Goal: Find specific page/section: Find specific page/section

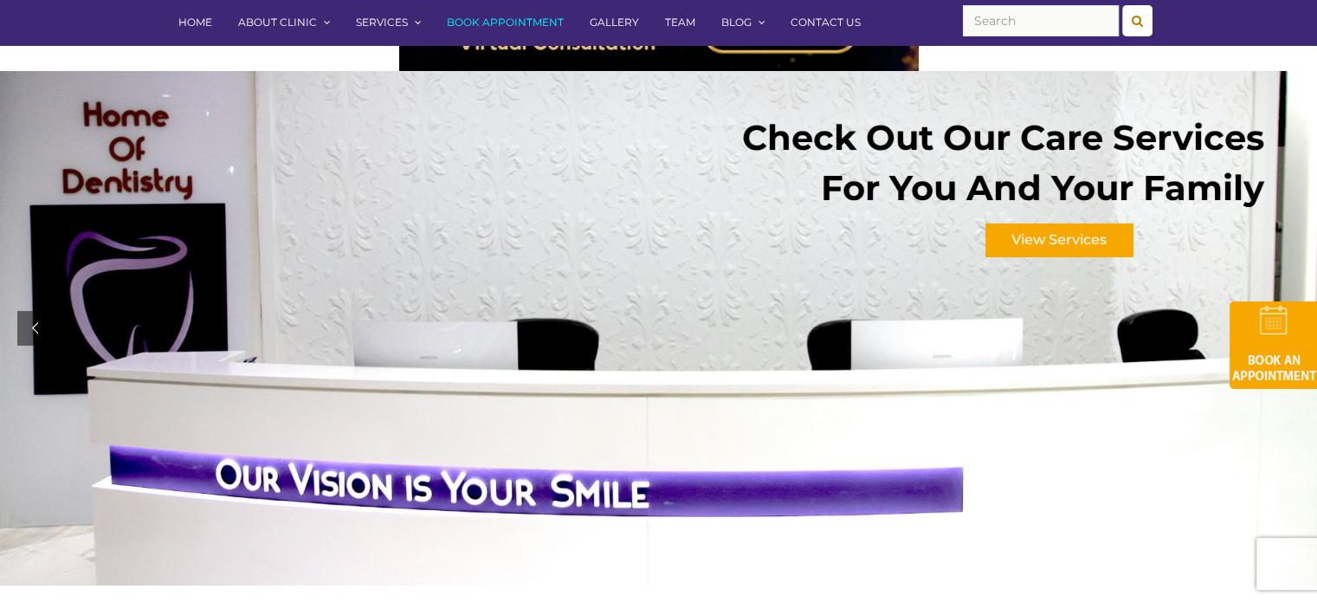
scroll to position [146, 0]
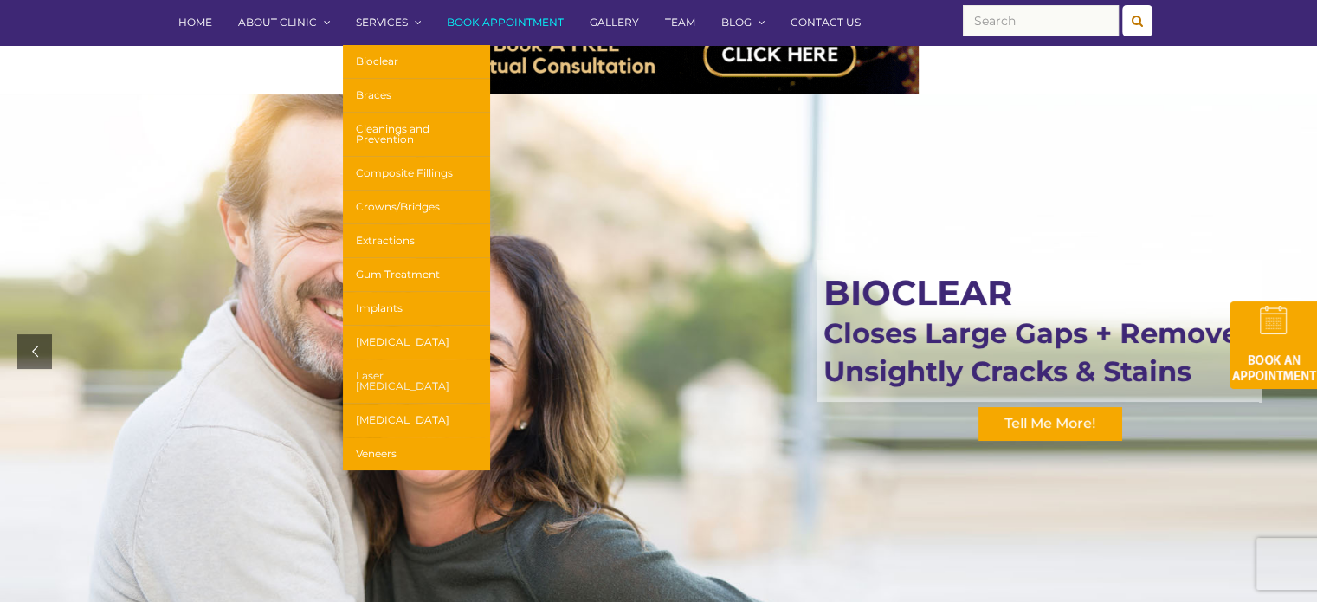
click at [416, 373] on link "Laser [MEDICAL_DATA]" at bounding box center [416, 381] width 147 height 44
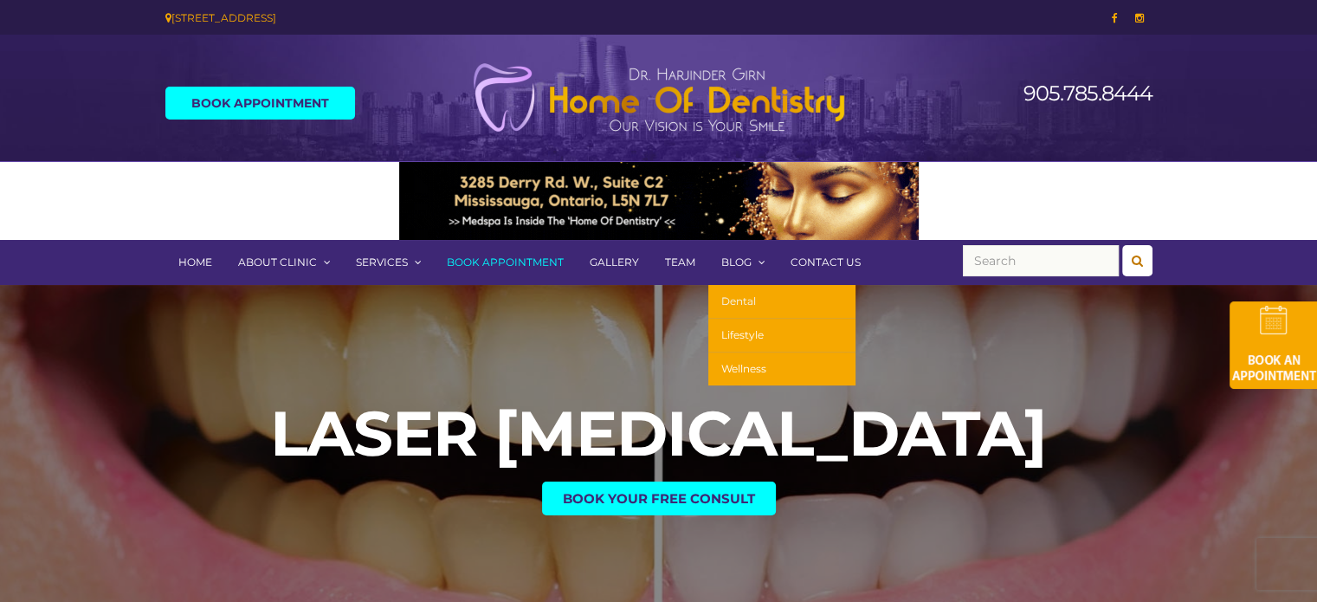
click at [738, 314] on link "Dental" at bounding box center [782, 302] width 147 height 34
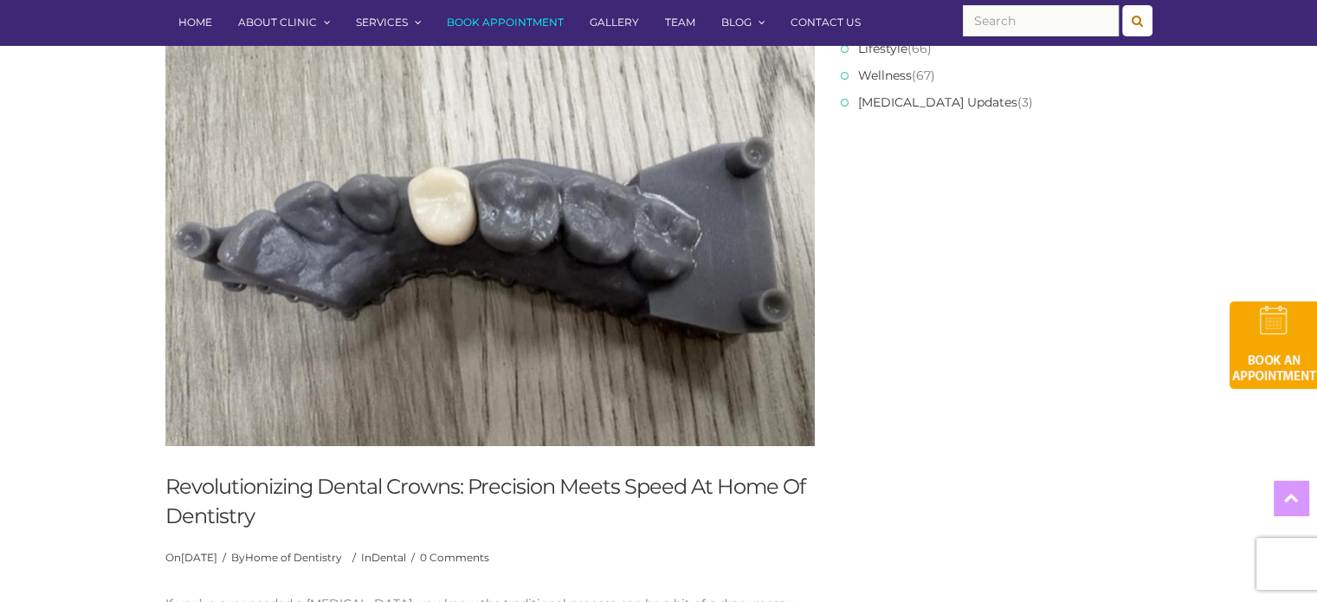
drag, startPoint x: 1330, startPoint y: 81, endPoint x: 1330, endPoint y: 61, distance: 19.9
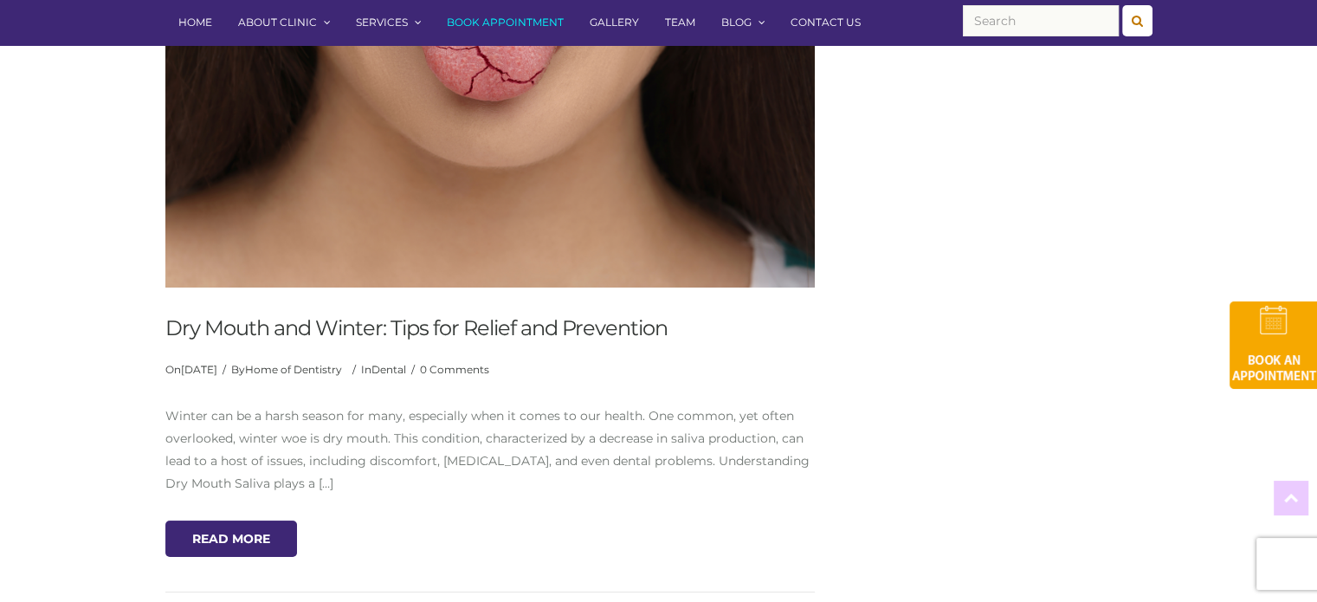
scroll to position [261, 0]
